Goal: Find specific page/section: Find specific page/section

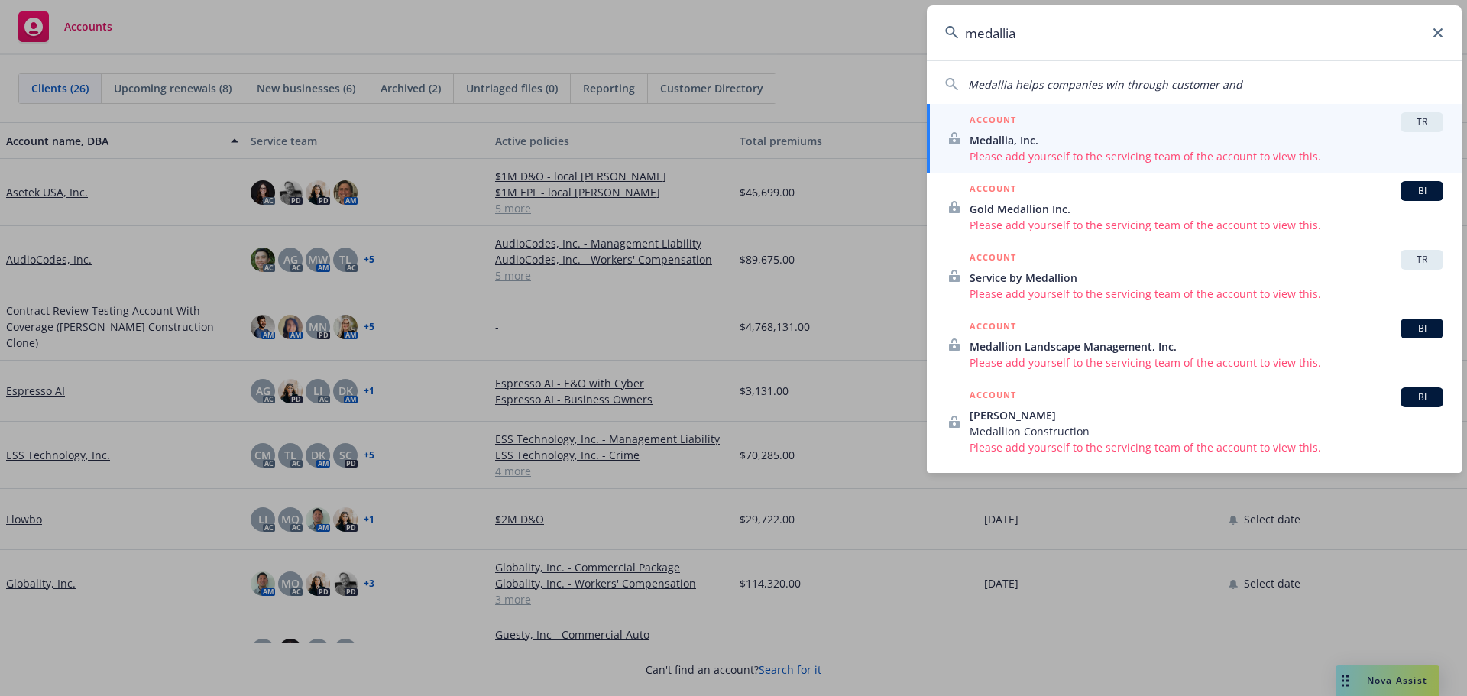
click at [1441, 31] on icon at bounding box center [1438, 32] width 9 height 9
